Goal: Task Accomplishment & Management: Manage account settings

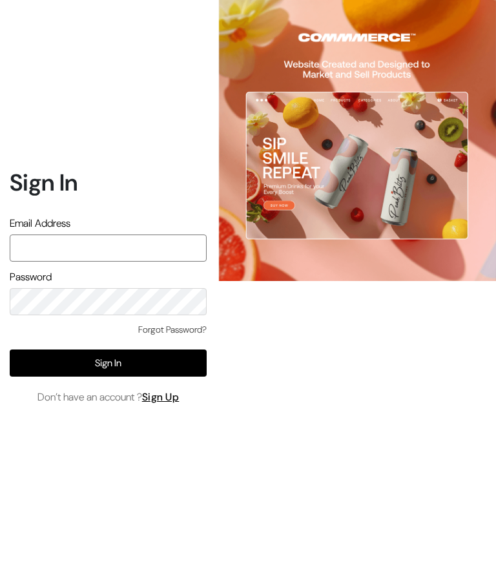
click at [151, 262] on input "text" at bounding box center [108, 248] width 197 height 27
click at [136, 262] on input "[DOMAIN_NAME][EMAIL_ADDRESS][DOMAIN_NAME]" at bounding box center [108, 248] width 197 height 27
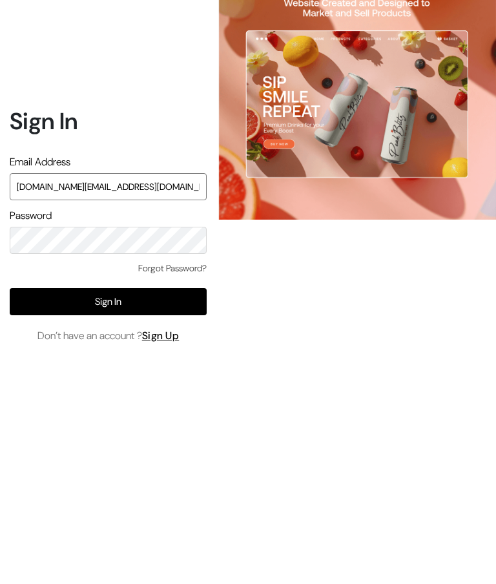
type input "[DOMAIN_NAME][EMAIL_ADDRESS][DOMAIN_NAME]"
click at [136, 350] on button "Sign In" at bounding box center [108, 363] width 197 height 27
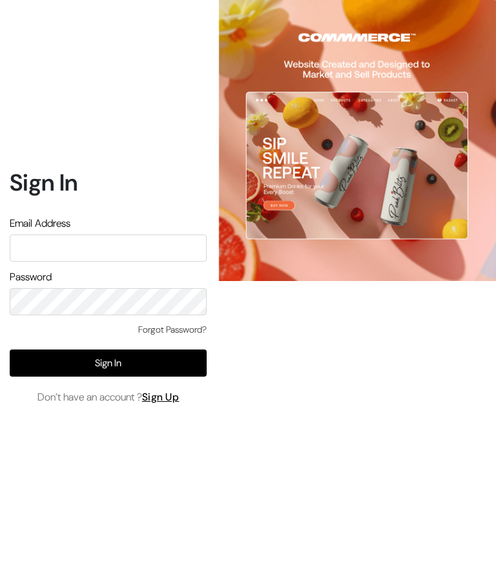
click at [136, 262] on input "text" at bounding box center [108, 248] width 197 height 27
type input "Inthepottershands.com@gmail.com"
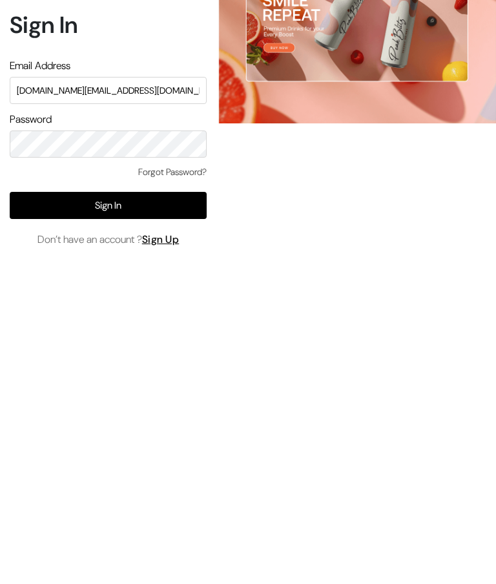
click at [181, 350] on button "Sign In" at bounding box center [108, 363] width 197 height 27
